Goal: Information Seeking & Learning: Learn about a topic

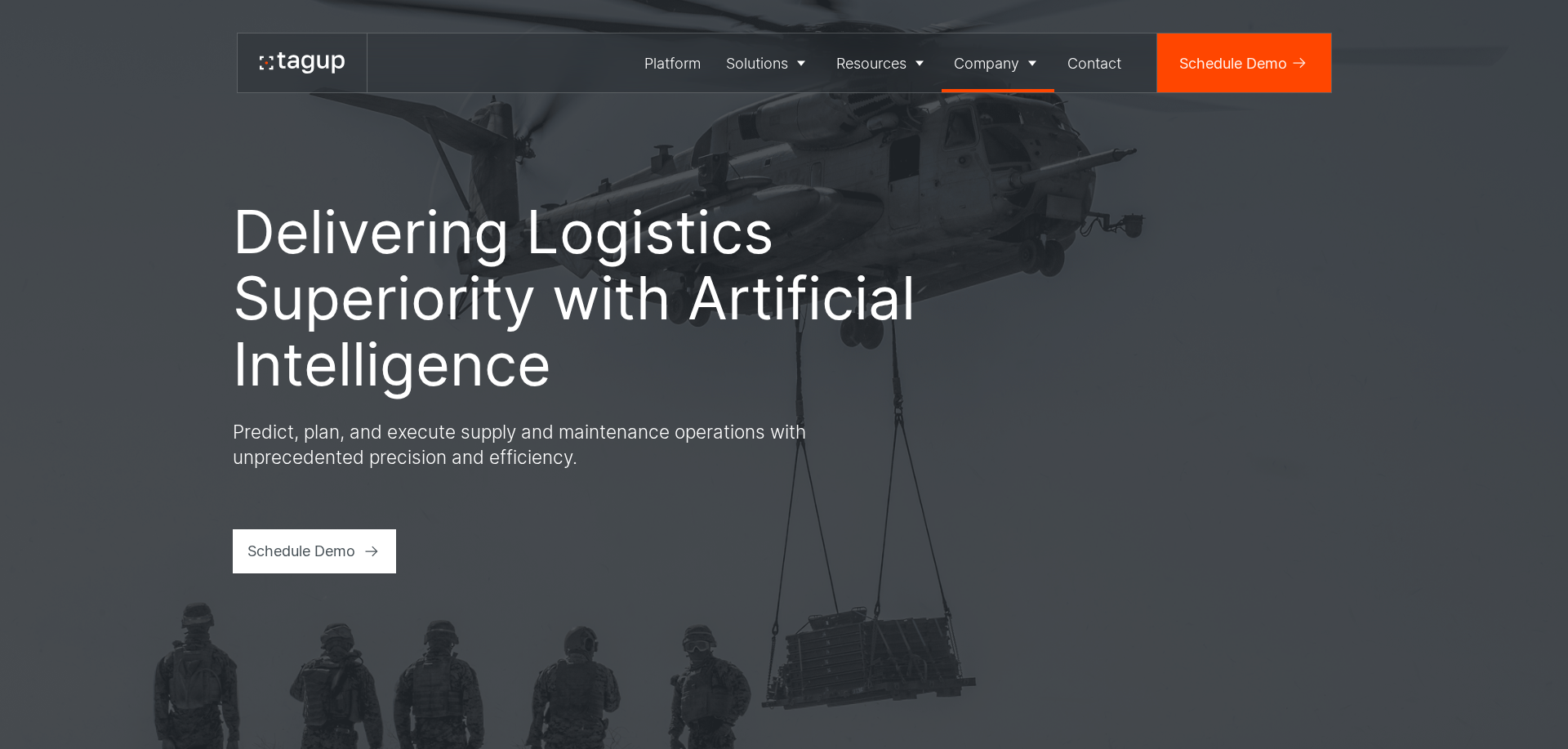
click at [987, 61] on div "Company" at bounding box center [987, 63] width 66 height 22
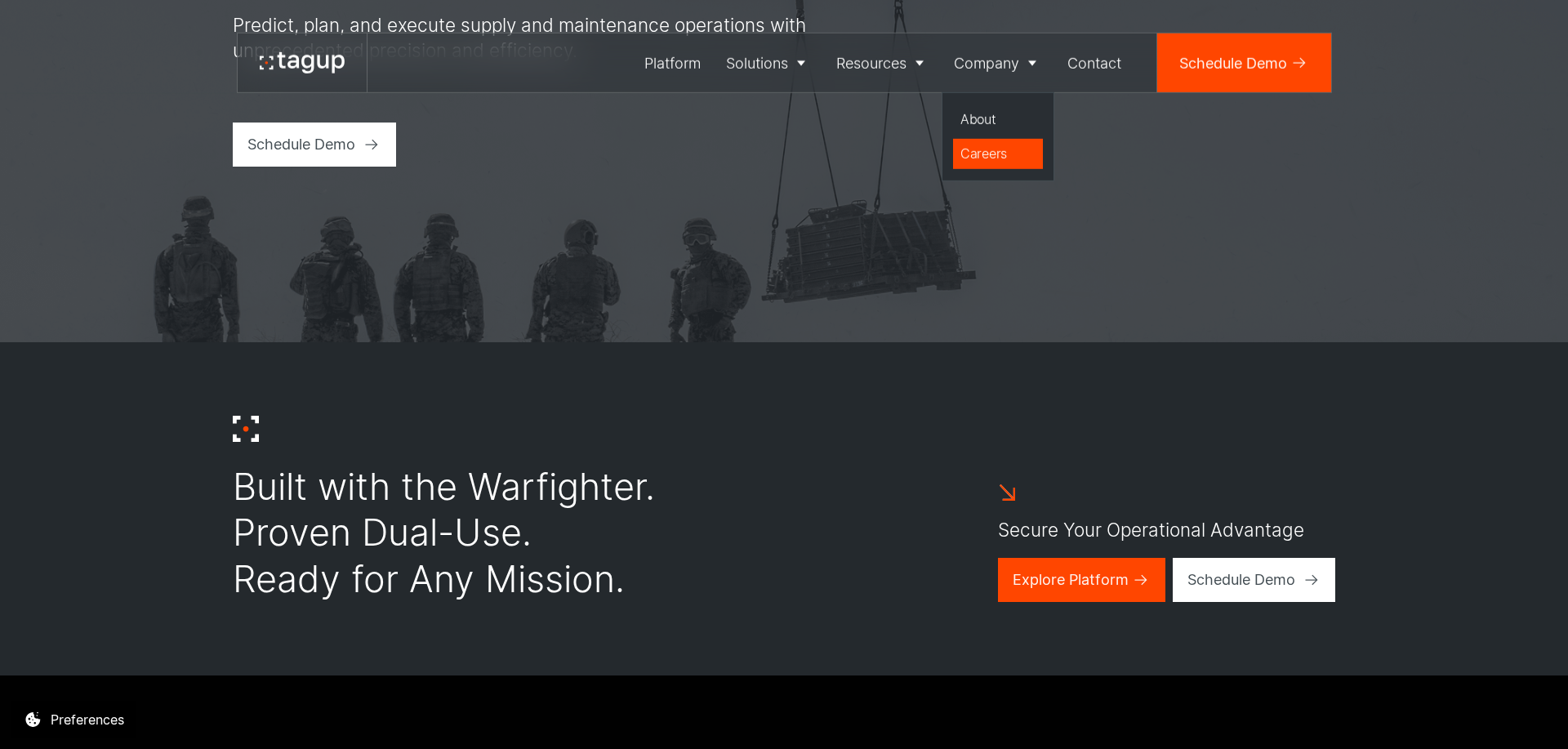
scroll to position [372, 0]
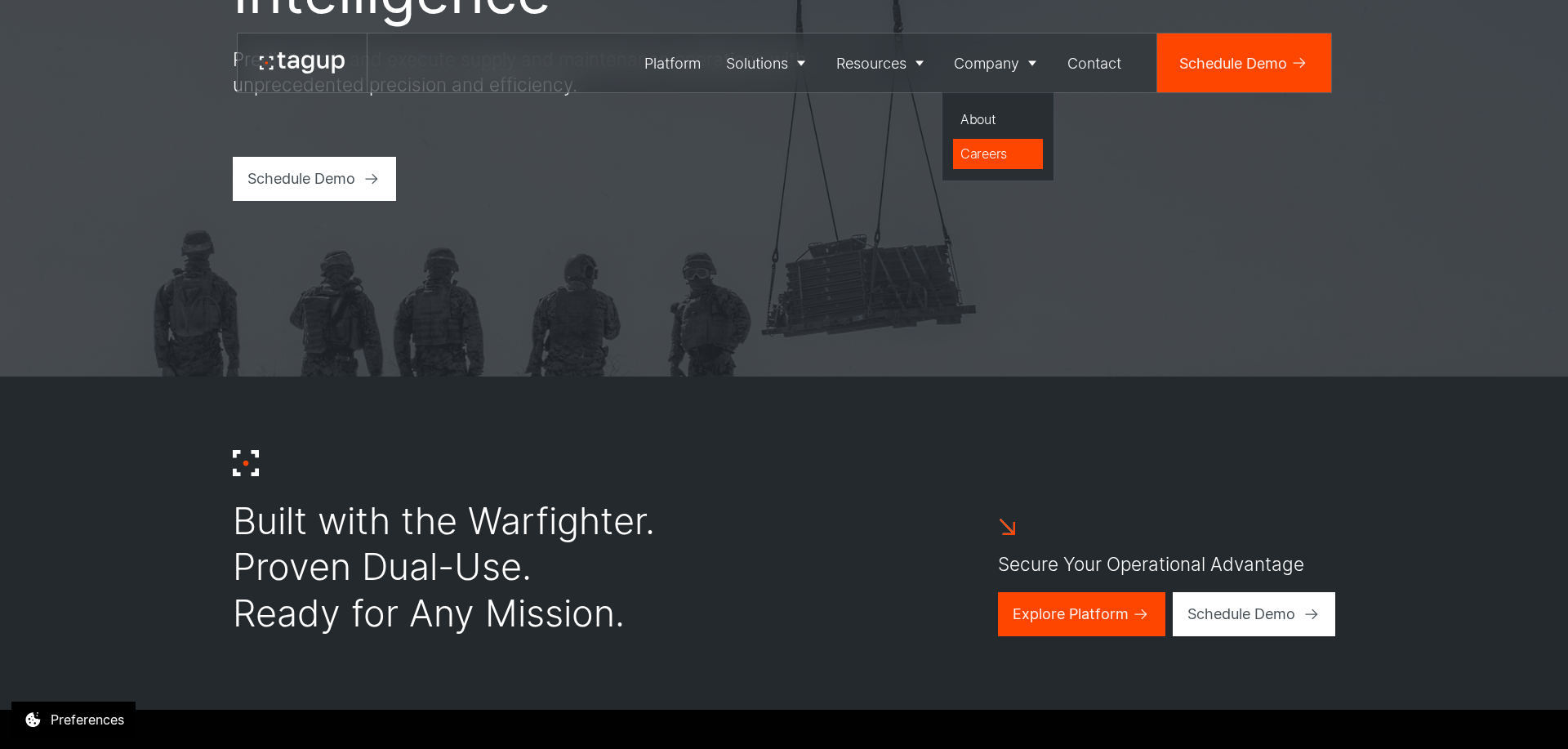
click at [986, 156] on div "Careers" at bounding box center [999, 154] width 75 height 19
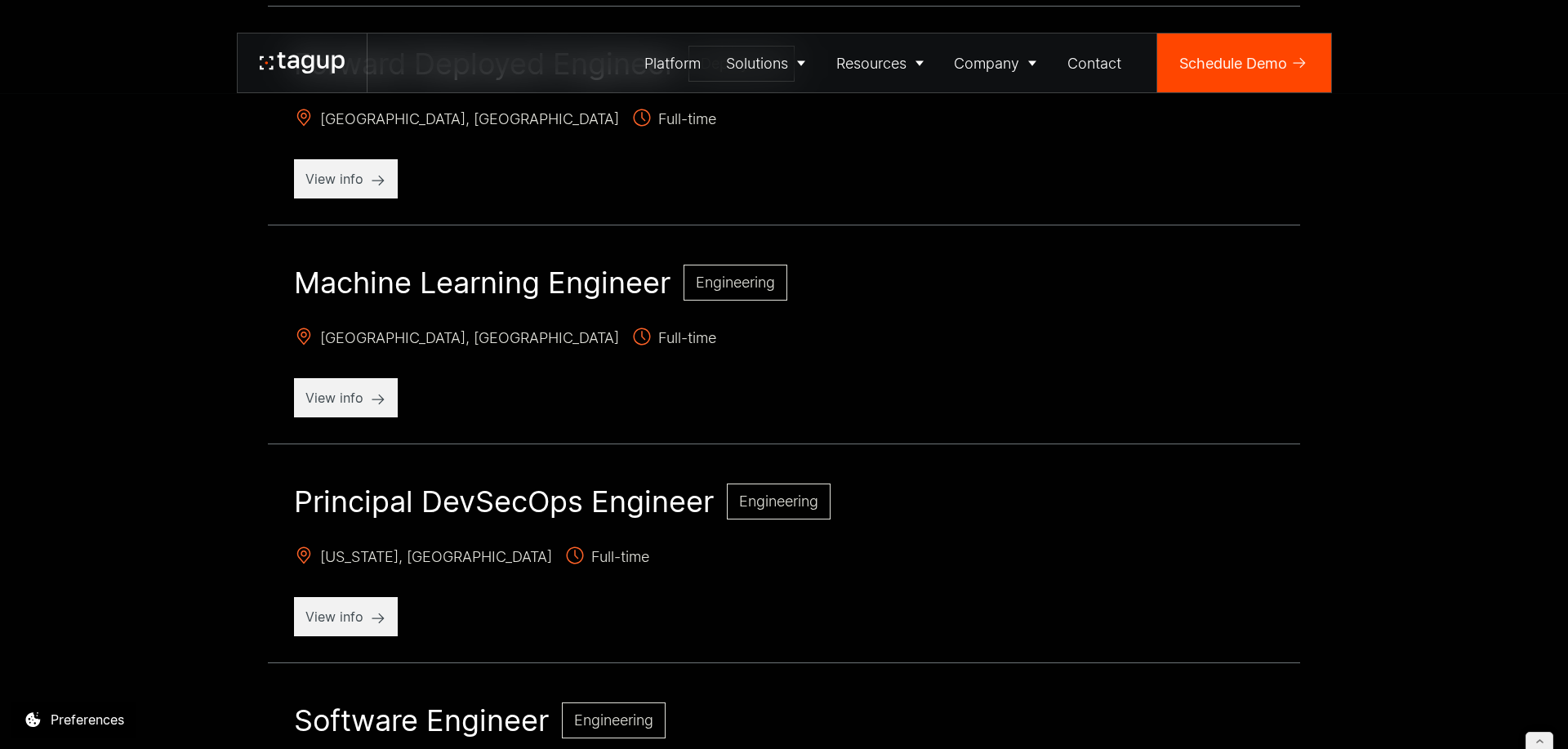
scroll to position [1676, 0]
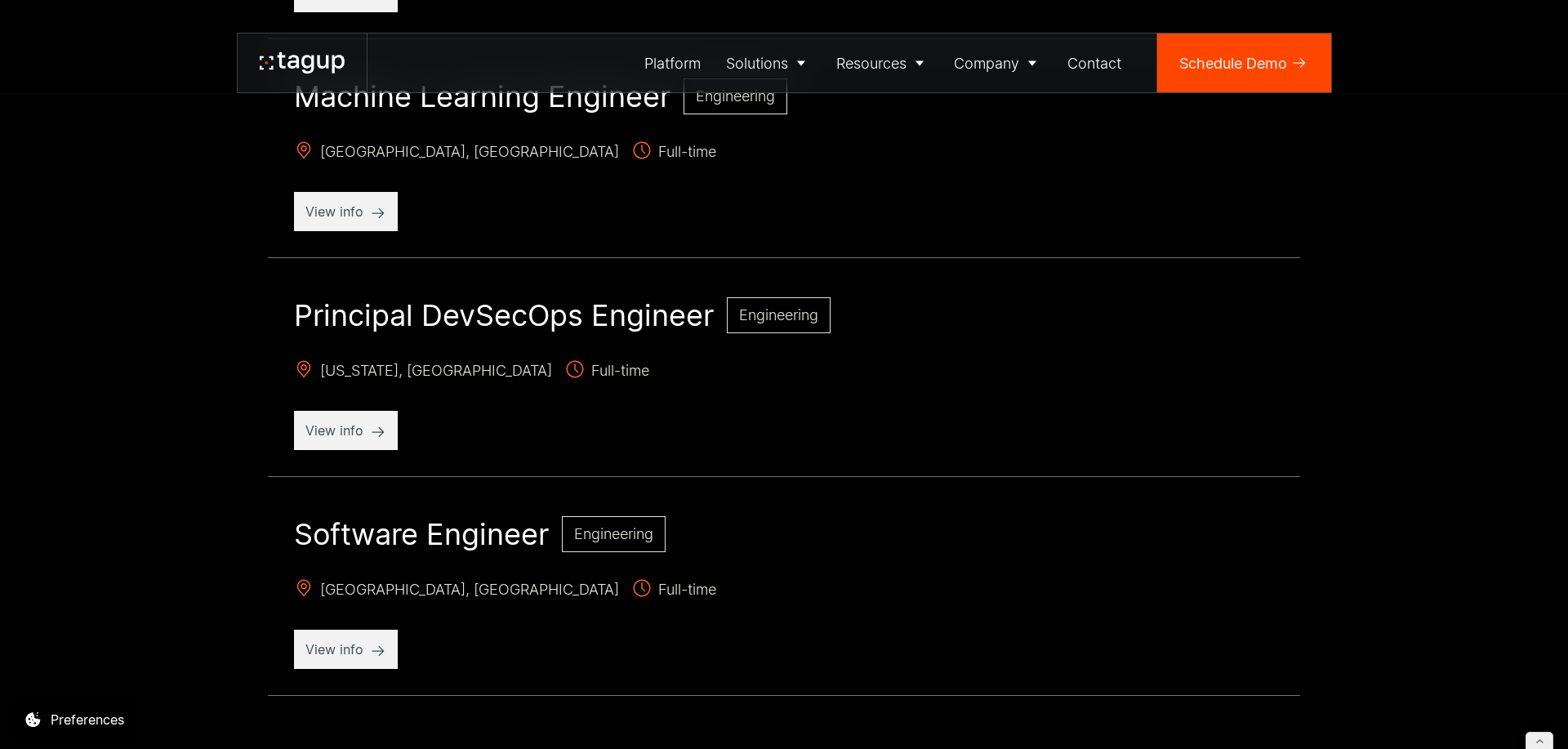
click at [590, 308] on h2 "Principal DevSecOps Engineer" at bounding box center [504, 315] width 420 height 36
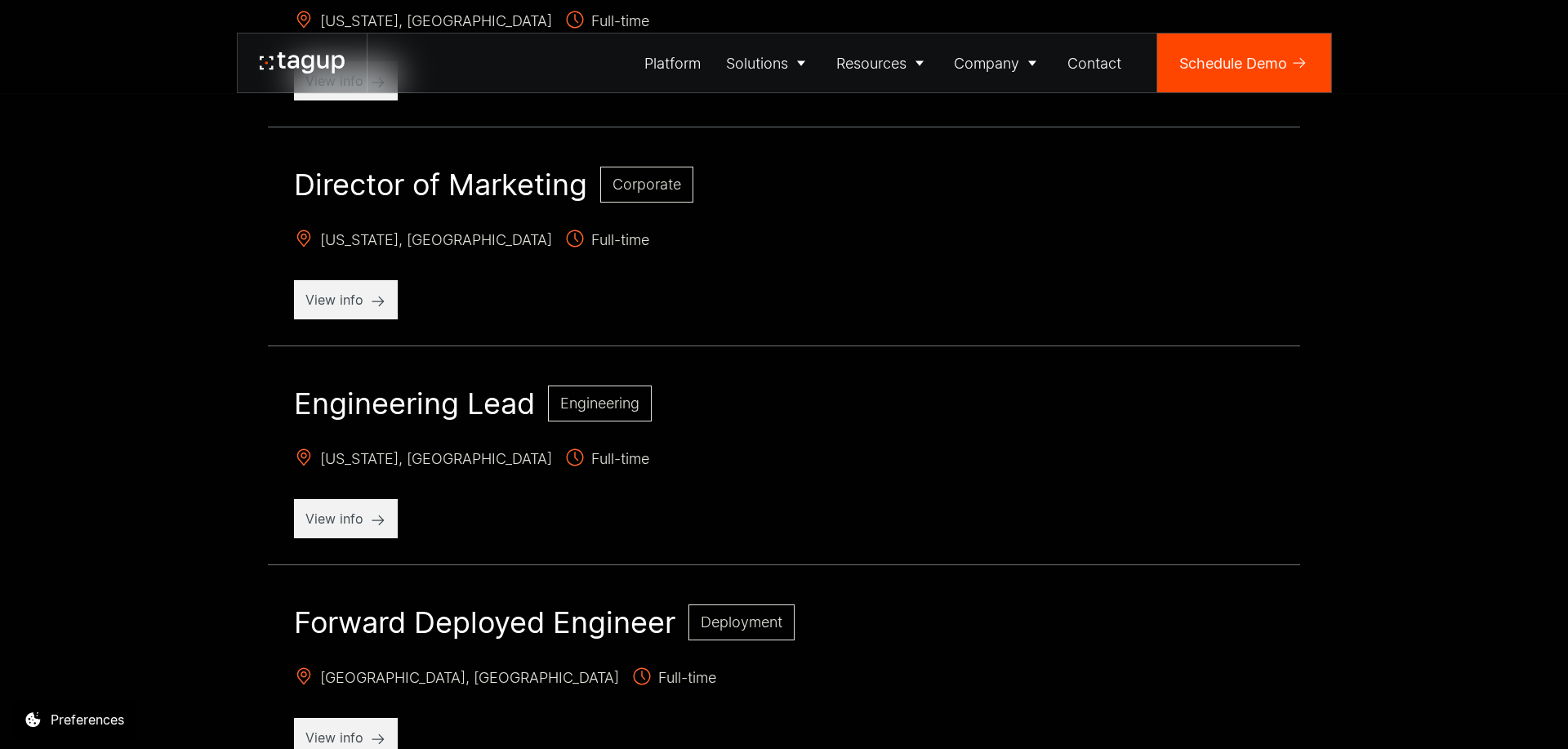
scroll to position [1769, 0]
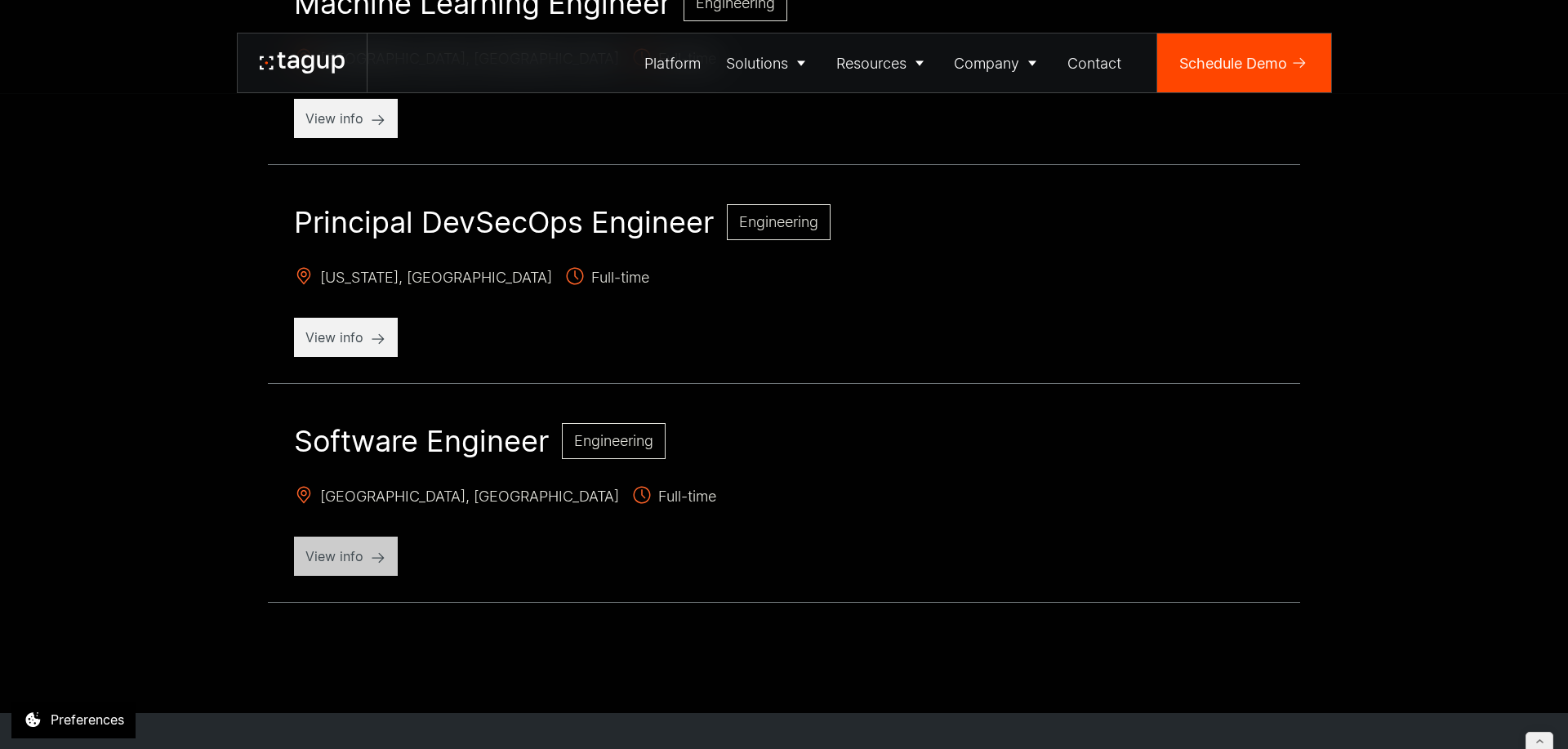
click at [342, 550] on p "View info" at bounding box center [346, 556] width 81 height 19
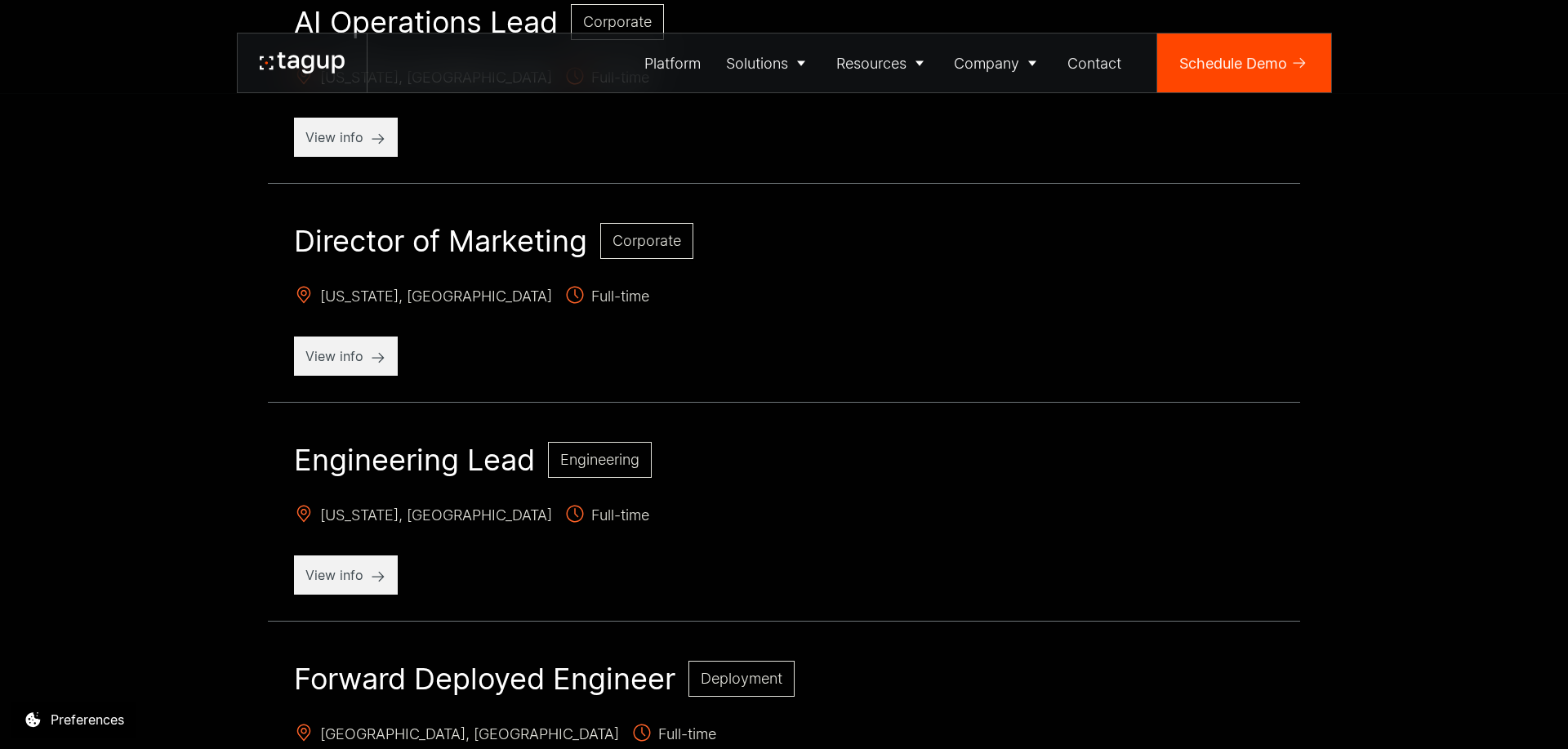
scroll to position [745, 0]
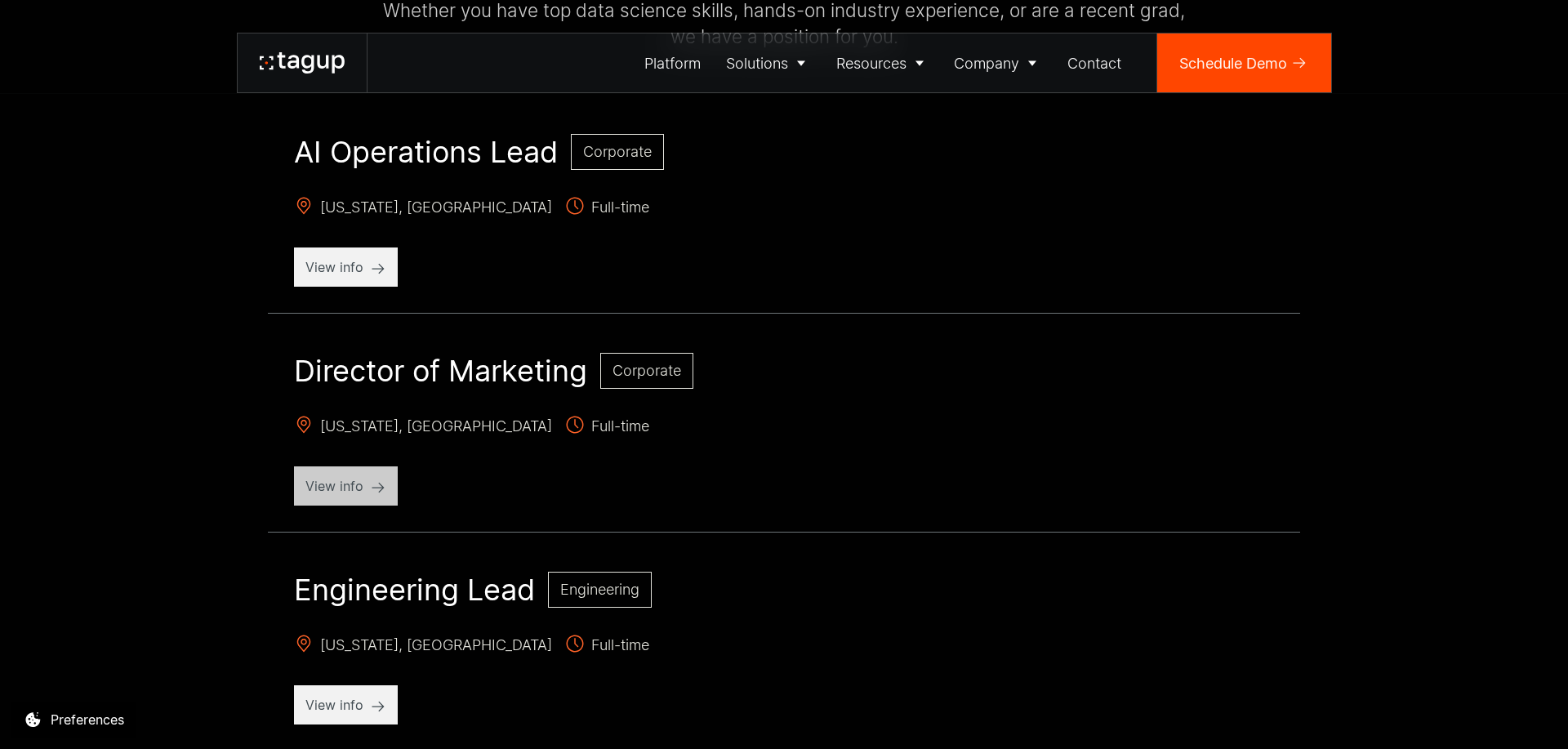
click at [339, 479] on p "View info" at bounding box center [346, 486] width 81 height 19
